Goal: Information Seeking & Learning: Learn about a topic

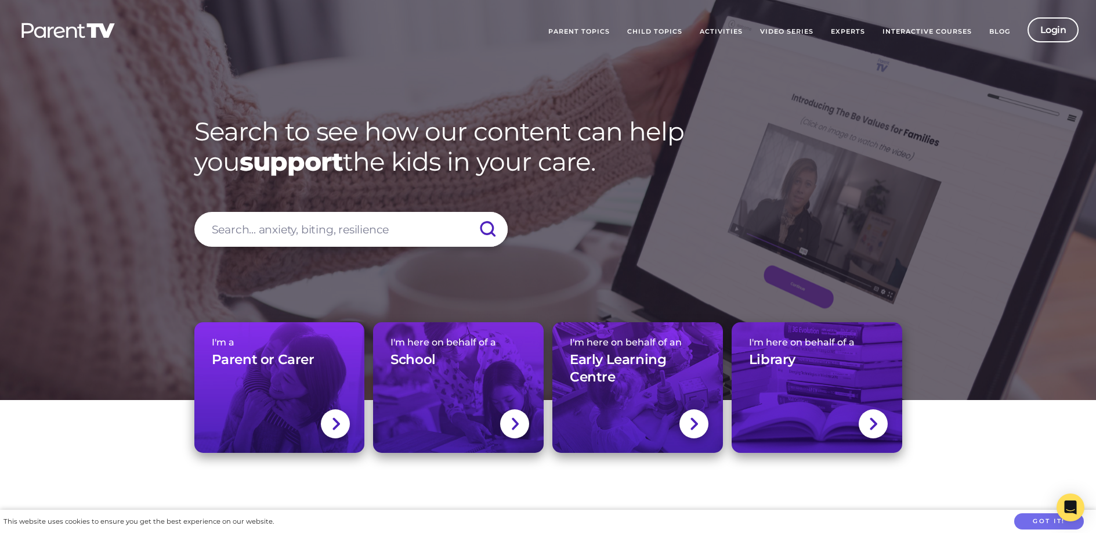
click at [583, 32] on link "Parent Topics" at bounding box center [579, 31] width 79 height 29
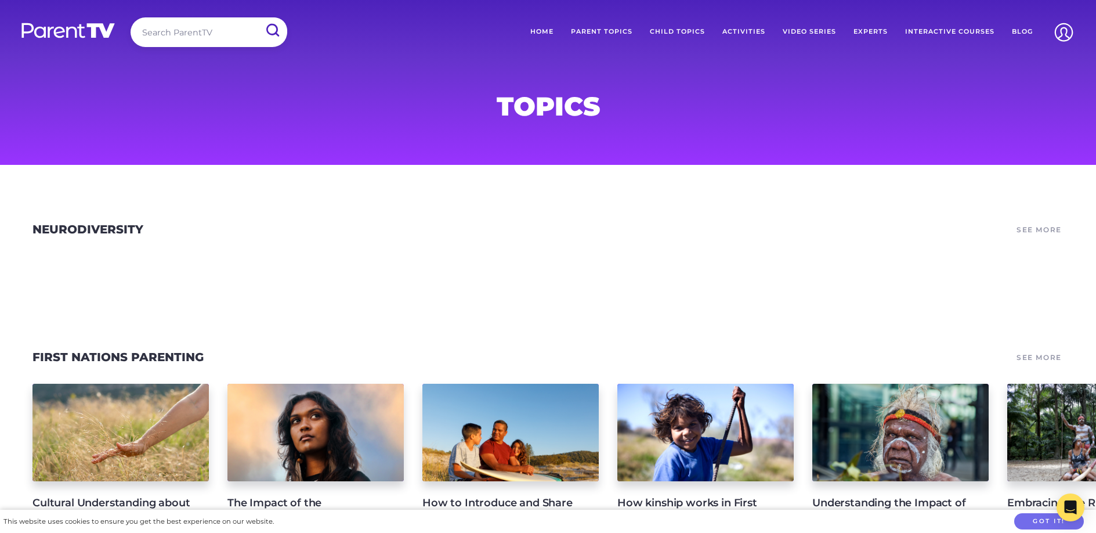
click at [696, 32] on link "Child Topics" at bounding box center [677, 31] width 73 height 29
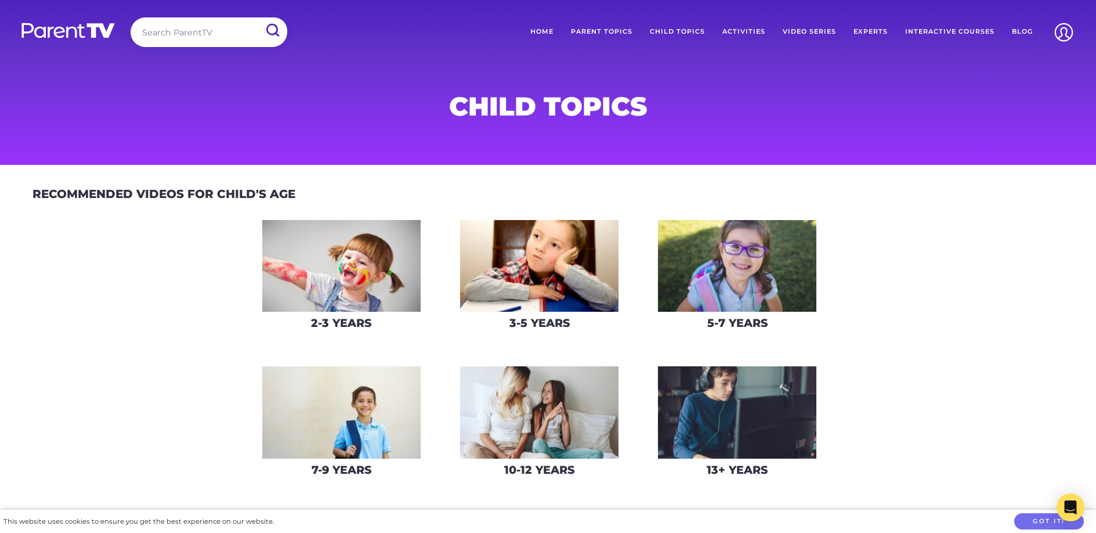
click at [376, 268] on img at bounding box center [341, 266] width 158 height 92
